Goal: Check status: Check status

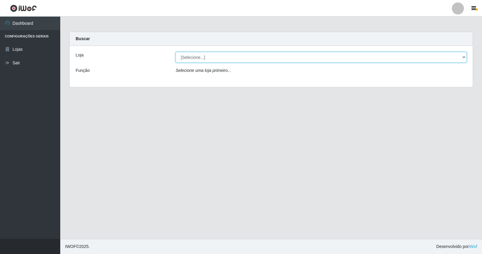
drag, startPoint x: 302, startPoint y: 56, endPoint x: 302, endPoint y: 60, distance: 4.5
click at [302, 56] on select "[Selecione...] Rede Potiguar 4 - Extremoz" at bounding box center [321, 57] width 291 height 11
select select "78"
click at [176, 52] on select "[Selecione...] Rede Potiguar 4 - Extremoz" at bounding box center [321, 57] width 291 height 11
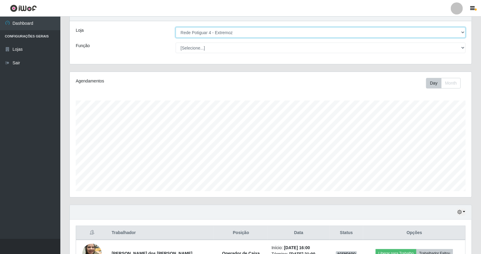
scroll to position [66, 0]
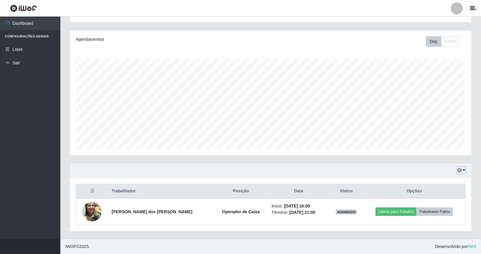
click at [463, 170] on button "button" at bounding box center [461, 170] width 8 height 7
click at [439, 150] on button "1 Semana" at bounding box center [441, 147] width 48 height 13
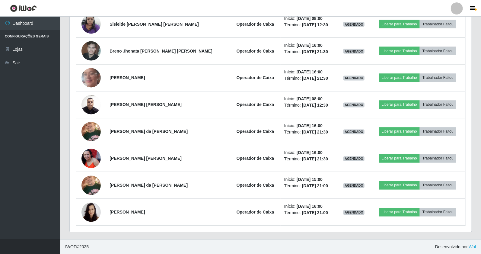
scroll to position [469, 0]
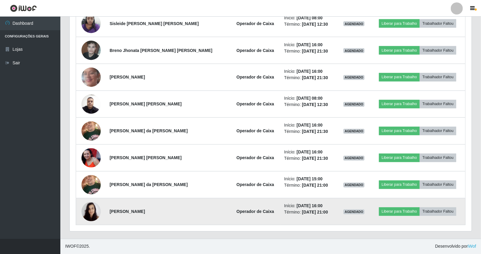
click at [93, 210] on img at bounding box center [90, 211] width 19 height 26
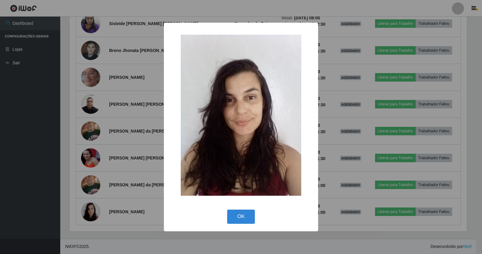
click at [66, 199] on div "× OK Cancel" at bounding box center [241, 127] width 482 height 254
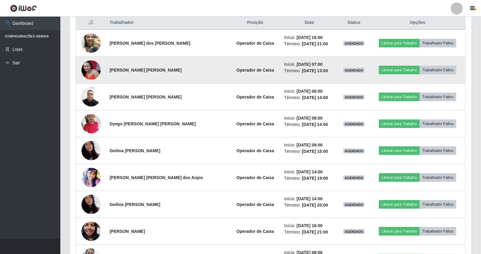
scroll to position [168, 0]
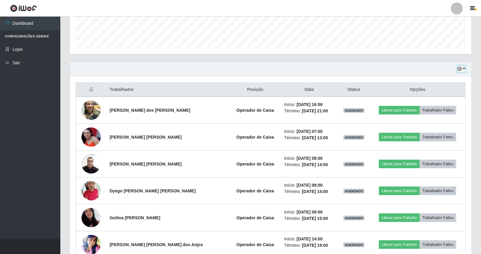
click at [463, 68] on button "button" at bounding box center [461, 68] width 8 height 7
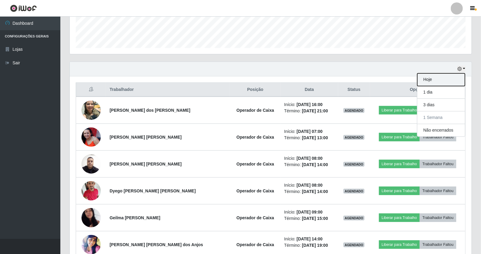
click at [443, 76] on button "Hoje" at bounding box center [441, 79] width 48 height 13
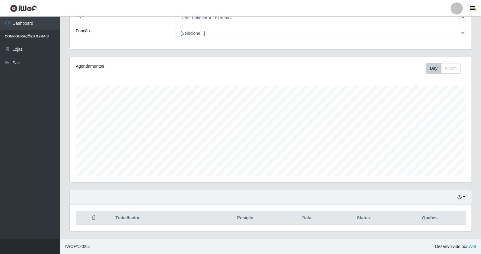
scroll to position [66, 0]
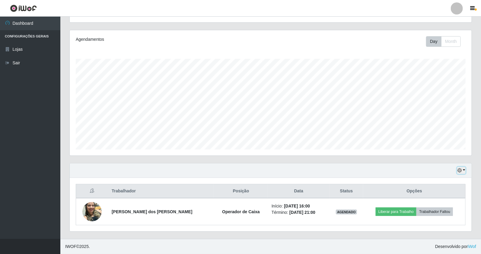
click at [465, 170] on button "button" at bounding box center [461, 170] width 8 height 7
click at [444, 148] on button "1 Semana" at bounding box center [441, 147] width 48 height 13
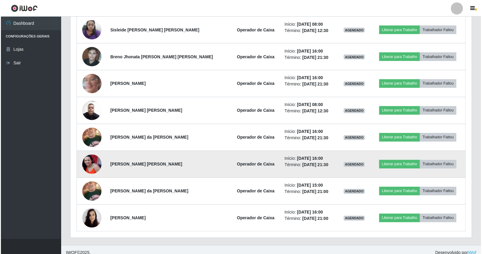
scroll to position [469, 0]
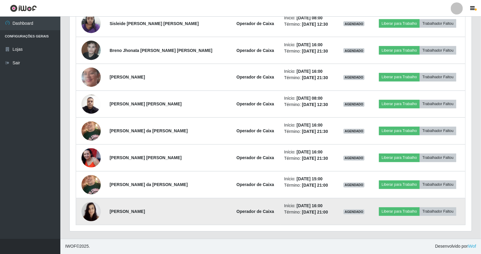
click at [96, 215] on img at bounding box center [90, 211] width 19 height 26
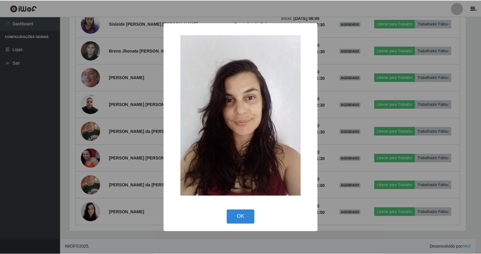
scroll to position [125, 397]
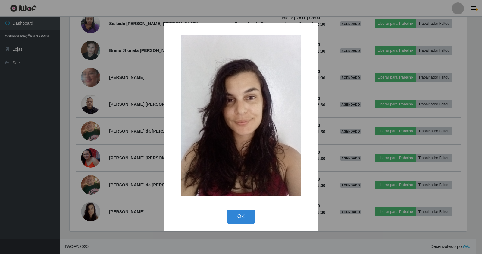
click at [71, 182] on div "× OK Cancel" at bounding box center [241, 127] width 482 height 254
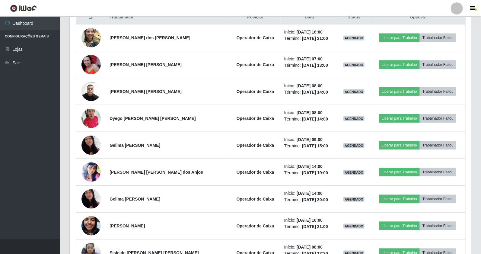
scroll to position [201, 0]
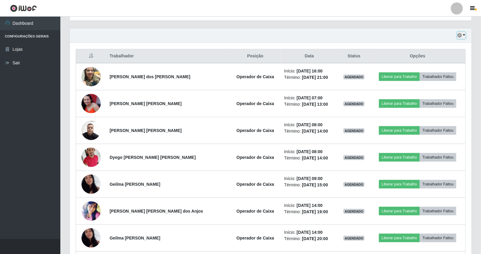
click at [461, 35] on icon "button" at bounding box center [459, 35] width 4 height 4
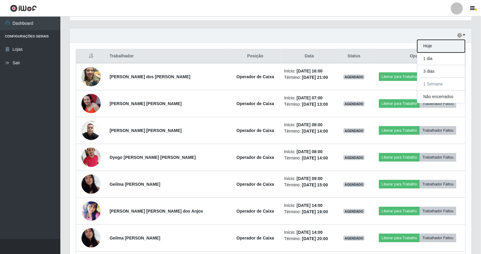
click at [440, 49] on button "Hoje" at bounding box center [441, 46] width 48 height 13
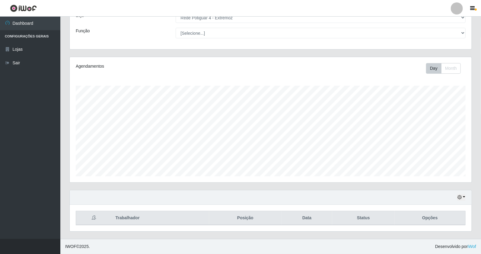
scroll to position [66, 0]
